Goal: Transaction & Acquisition: Purchase product/service

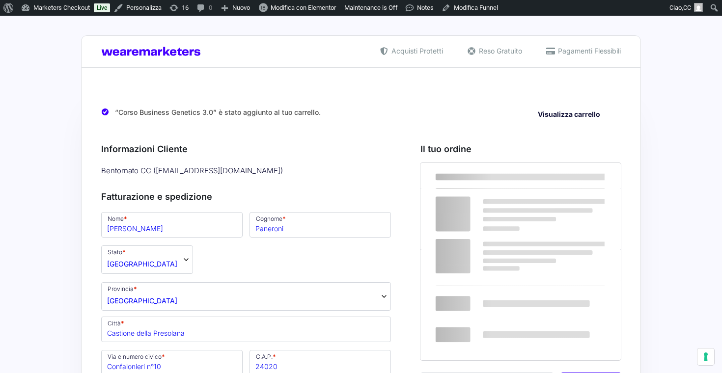
select select "BG"
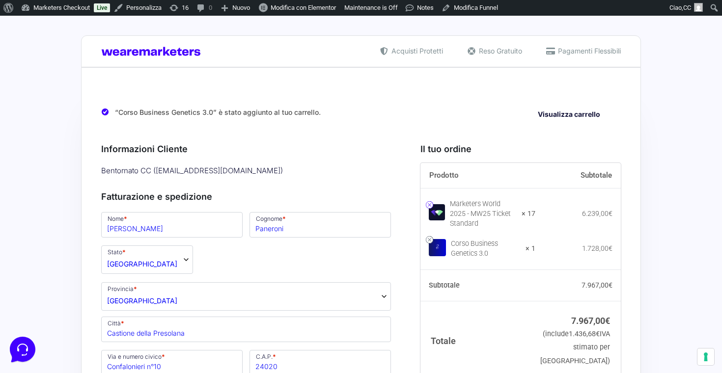
click at [428, 201] on link at bounding box center [429, 204] width 7 height 7
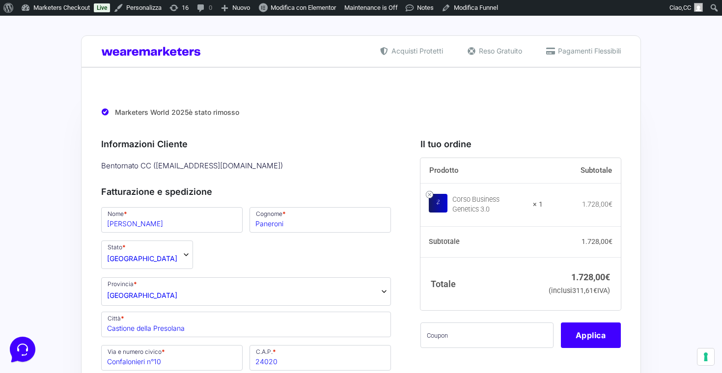
scroll to position [15, 0]
